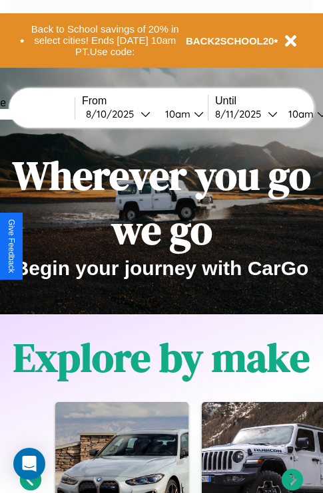
scroll to position [1611, 0]
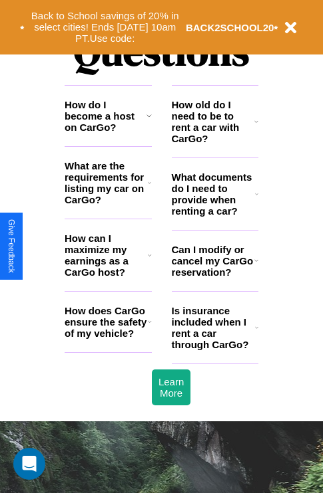
click at [108, 277] on h3 "How can I maximize my earnings as a CarGo host?" at bounding box center [106, 255] width 83 height 45
click at [149, 327] on icon at bounding box center [150, 322] width 4 height 11
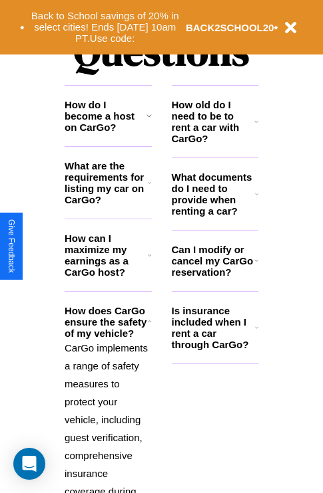
click at [214, 143] on h3 "How old do I need to be to rent a car with CarGo?" at bounding box center [213, 121] width 83 height 45
click at [149, 188] on icon at bounding box center [149, 183] width 3 height 11
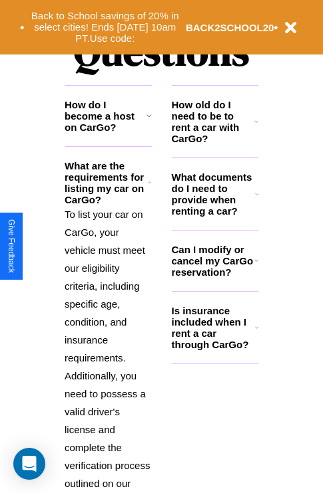
click at [214, 278] on h3 "Can I modify or cancel my CarGo reservation?" at bounding box center [213, 261] width 82 height 34
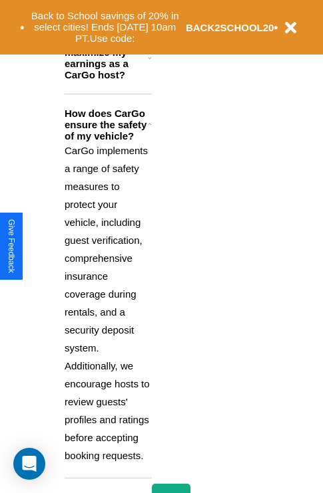
scroll to position [2115, 0]
